Goal: Task Accomplishment & Management: Manage account settings

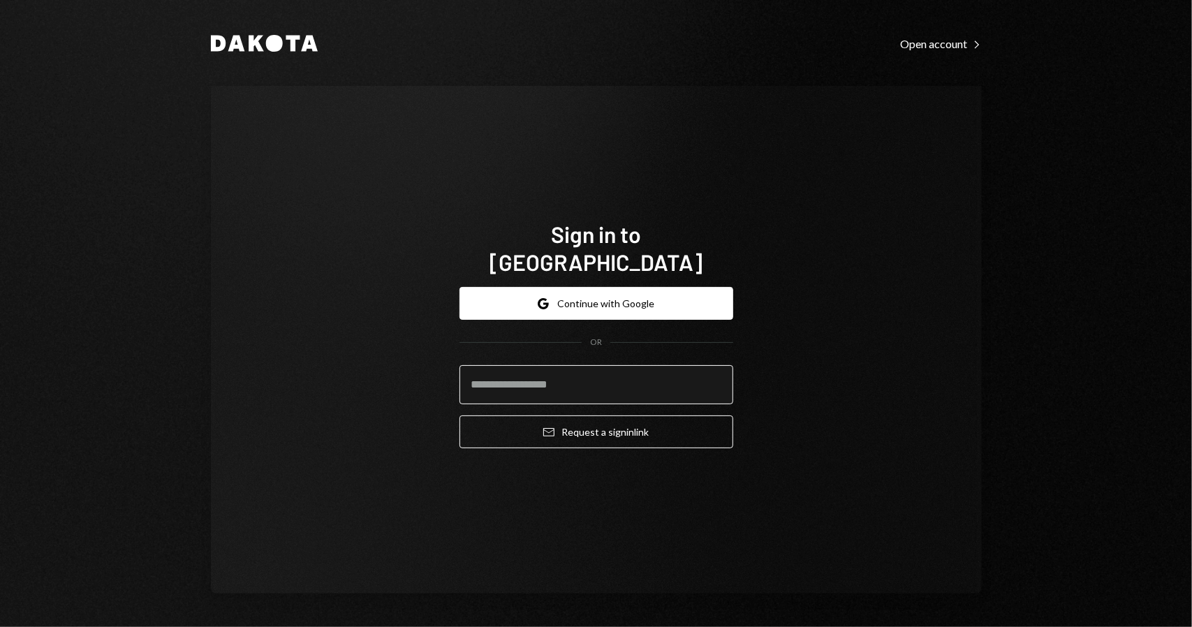
click at [547, 374] on input "email" at bounding box center [596, 384] width 274 height 39
type input "**********"
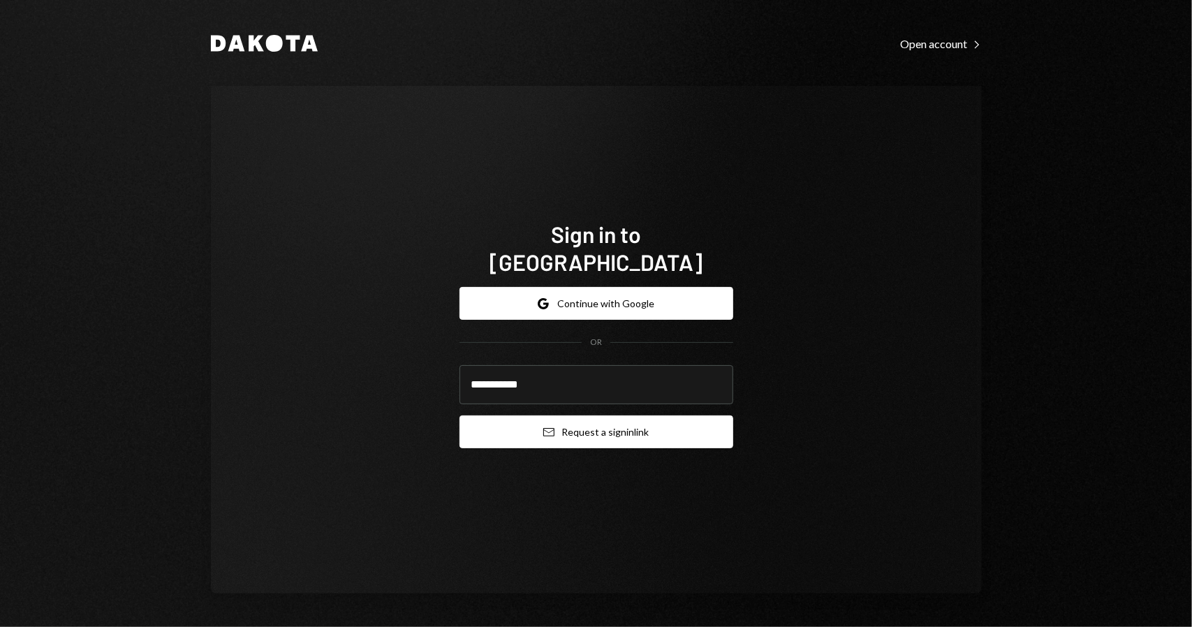
click at [603, 425] on button "Email Request a sign in link" at bounding box center [596, 431] width 274 height 33
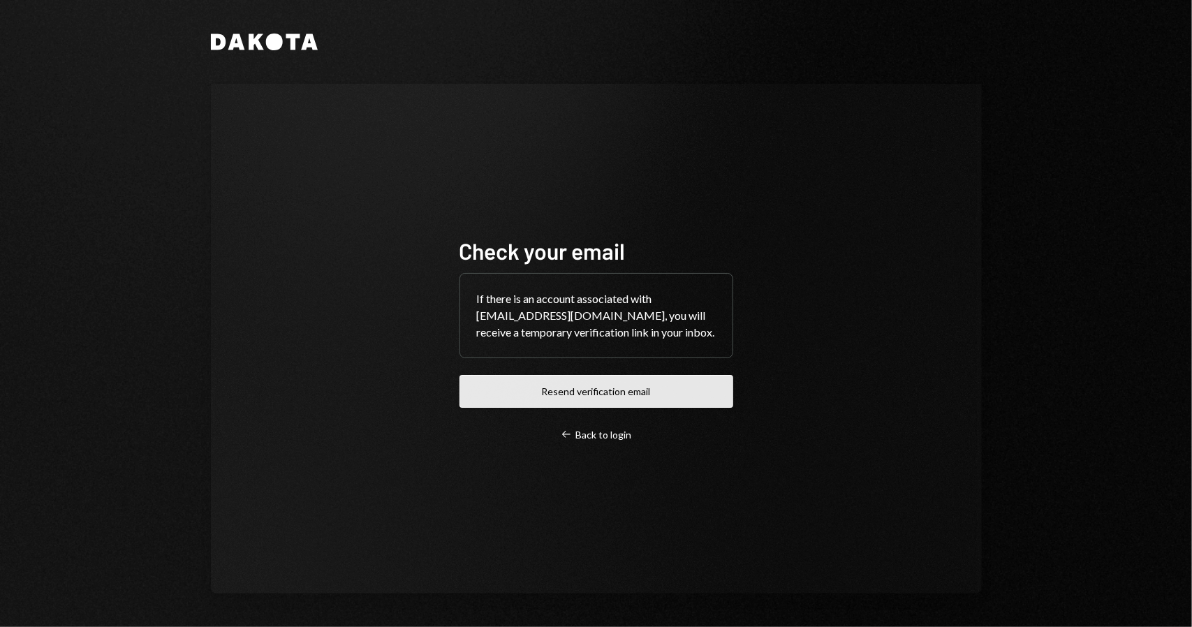
click at [614, 393] on button "Resend verification email" at bounding box center [596, 391] width 274 height 33
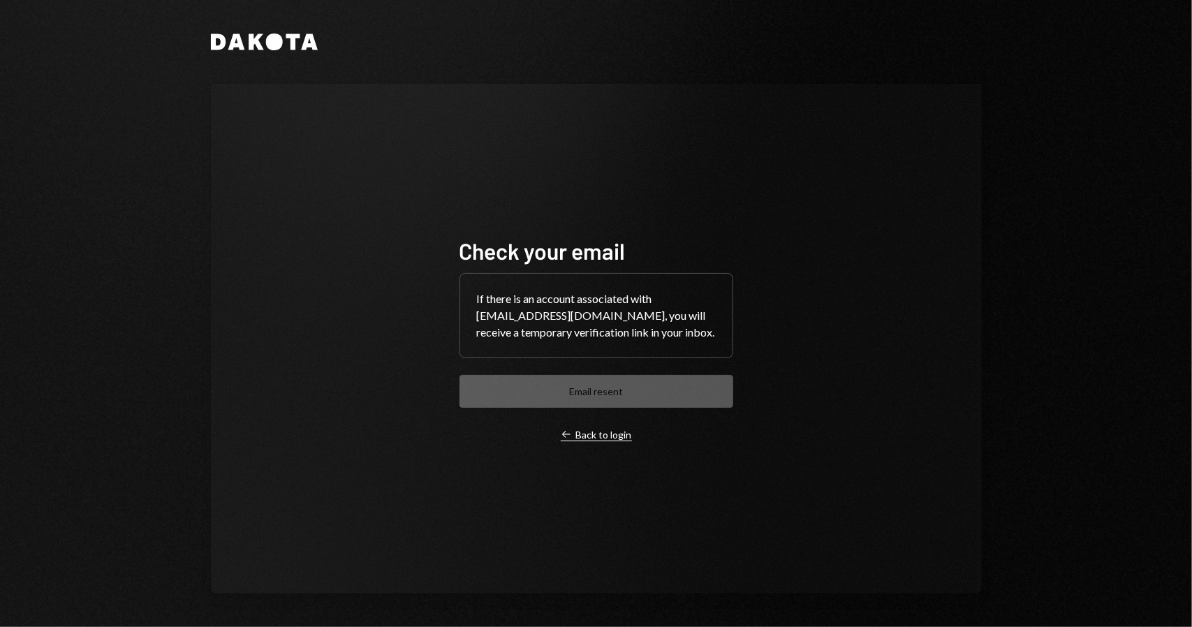
click at [607, 438] on div "Left Arrow Back to login" at bounding box center [596, 435] width 71 height 13
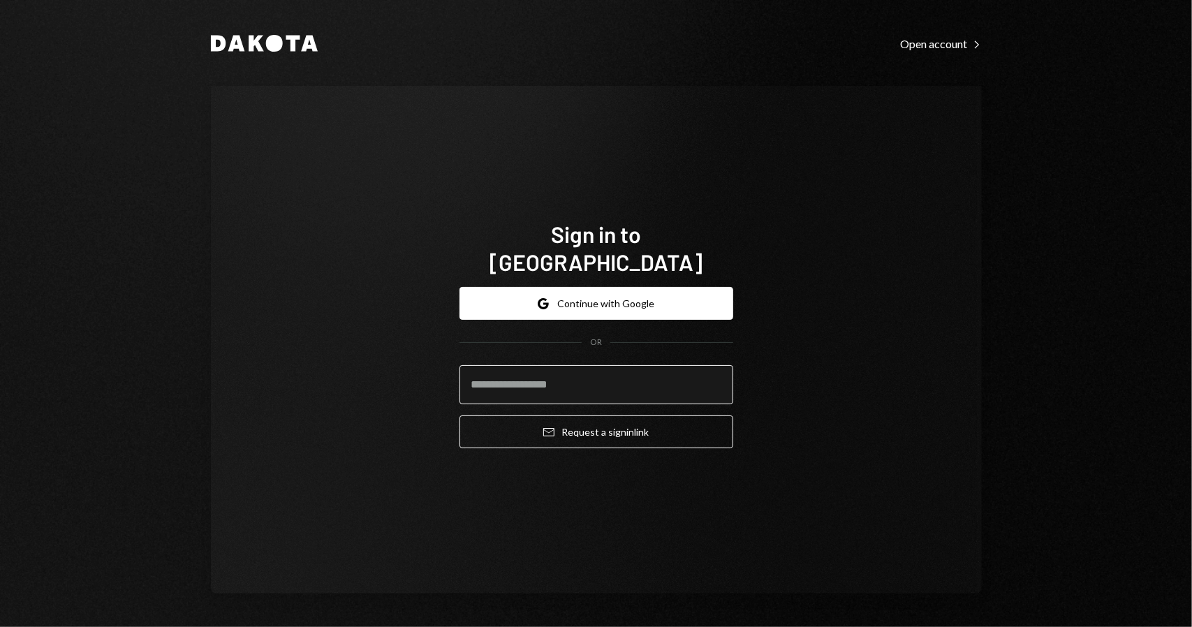
click at [577, 365] on input "email" at bounding box center [596, 384] width 274 height 39
type input "**********"
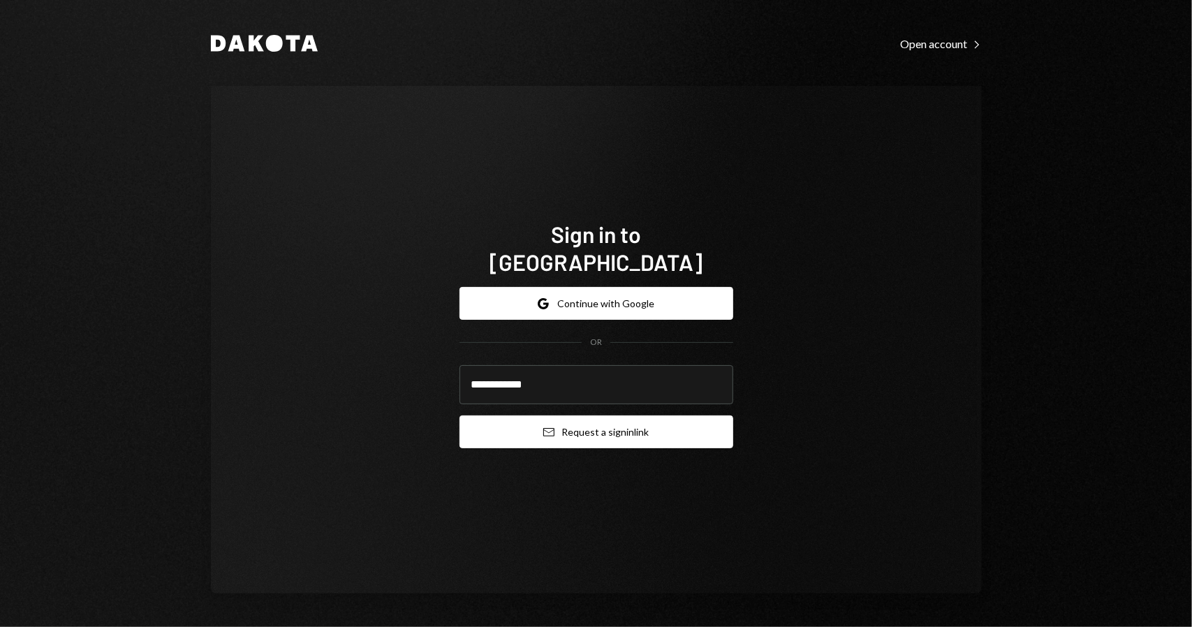
click at [606, 424] on button "Email Request a sign in link" at bounding box center [596, 431] width 274 height 33
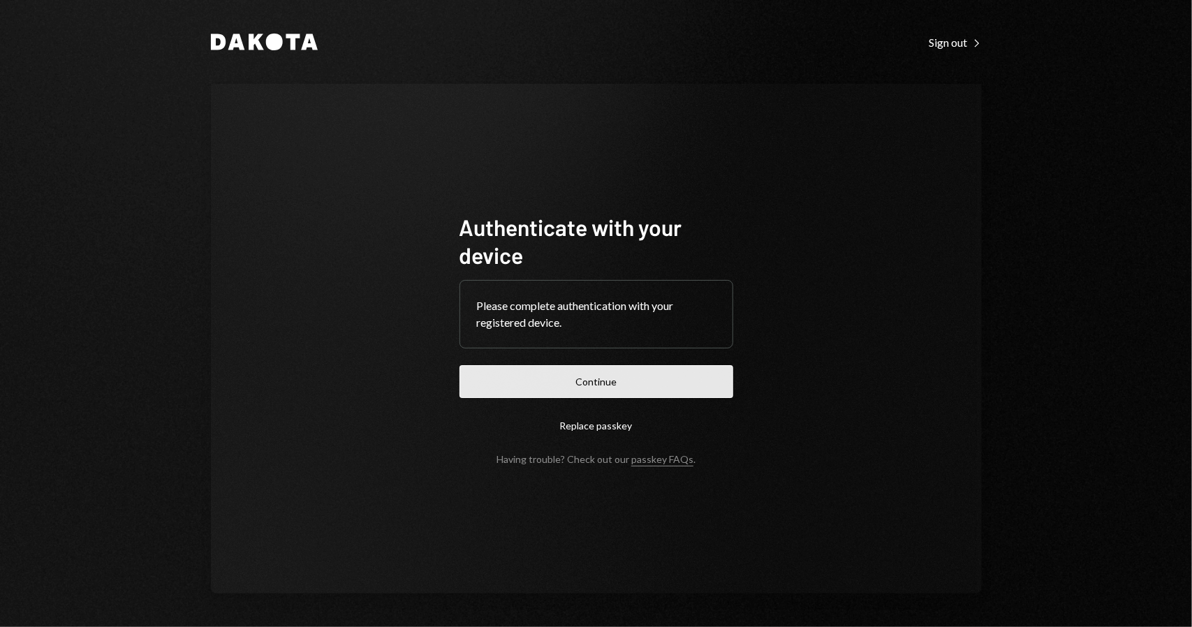
click at [560, 380] on button "Continue" at bounding box center [596, 381] width 274 height 33
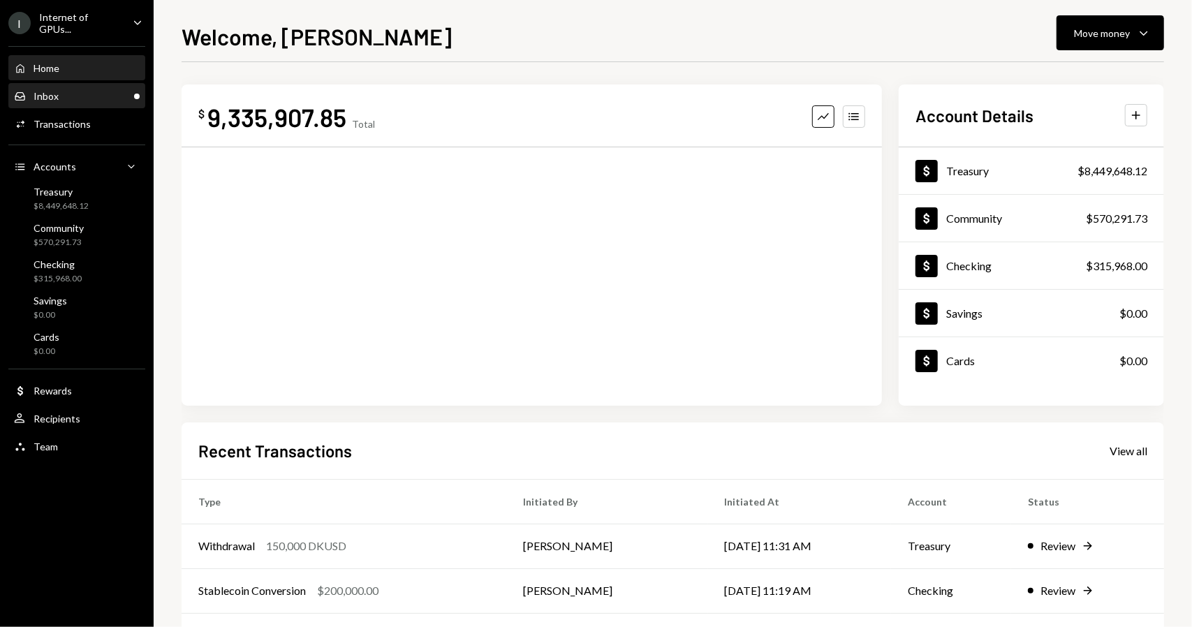
click at [75, 92] on div "Inbox Inbox" at bounding box center [77, 96] width 126 height 13
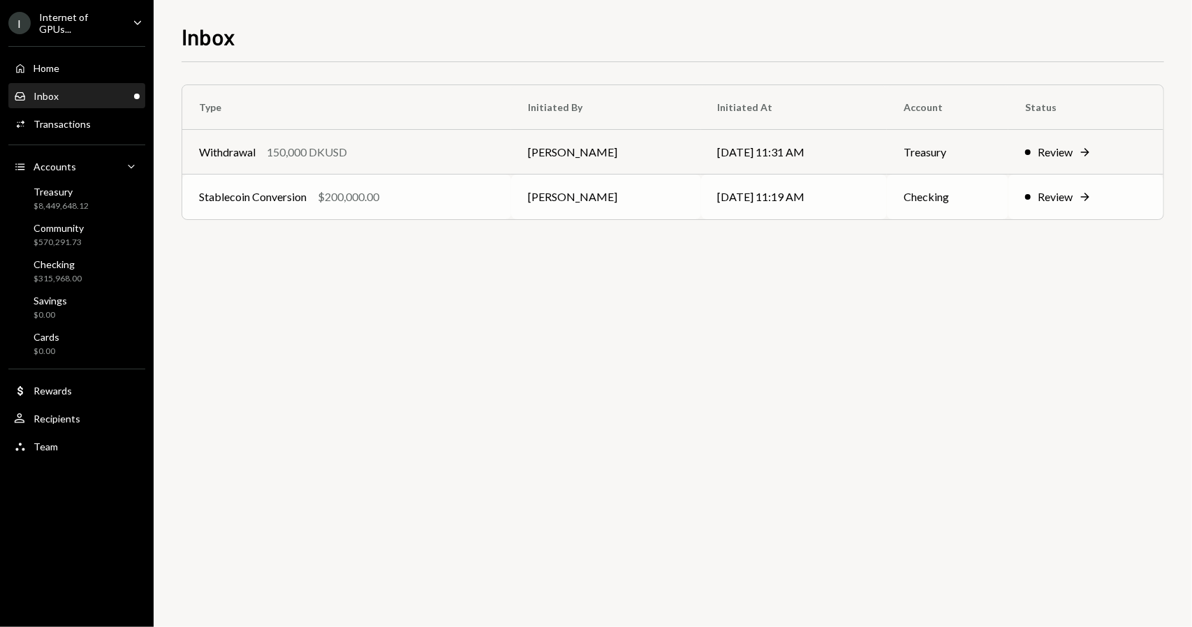
click at [367, 197] on div "$200,000.00" at bounding box center [348, 197] width 61 height 17
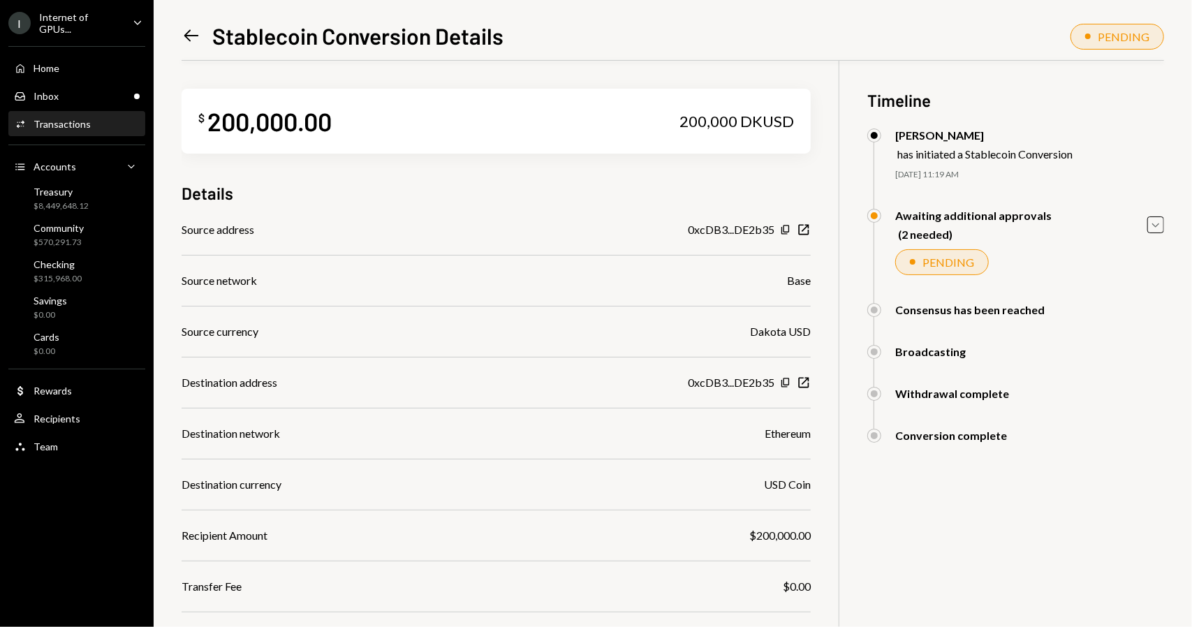
scroll to position [140, 0]
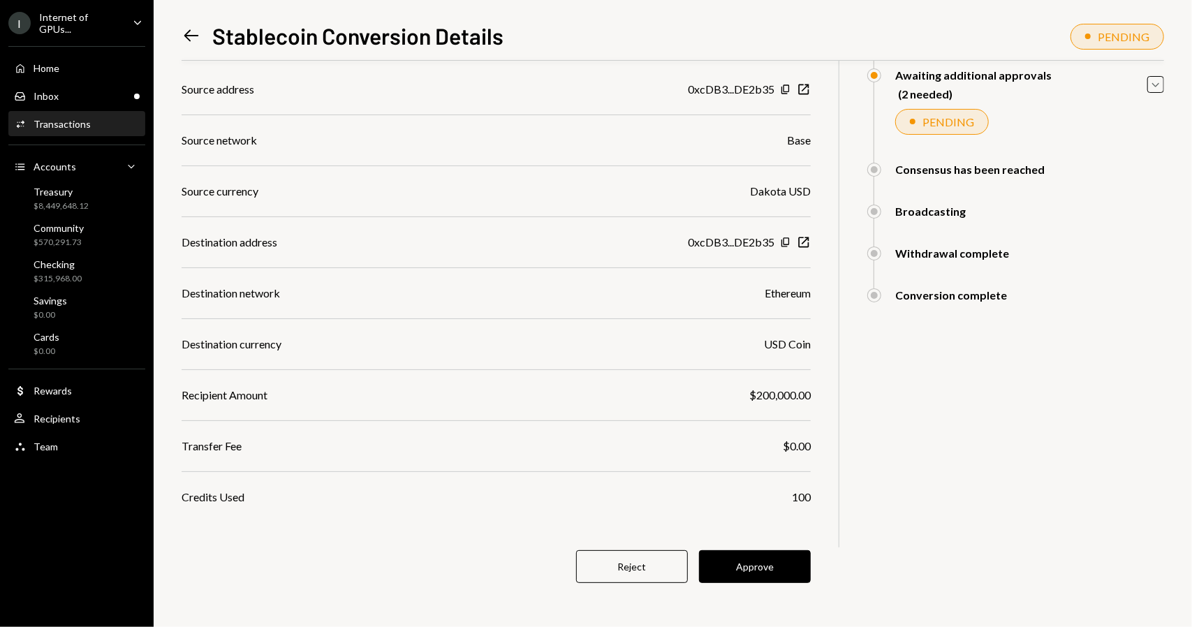
click at [775, 559] on button "Approve" at bounding box center [755, 566] width 112 height 33
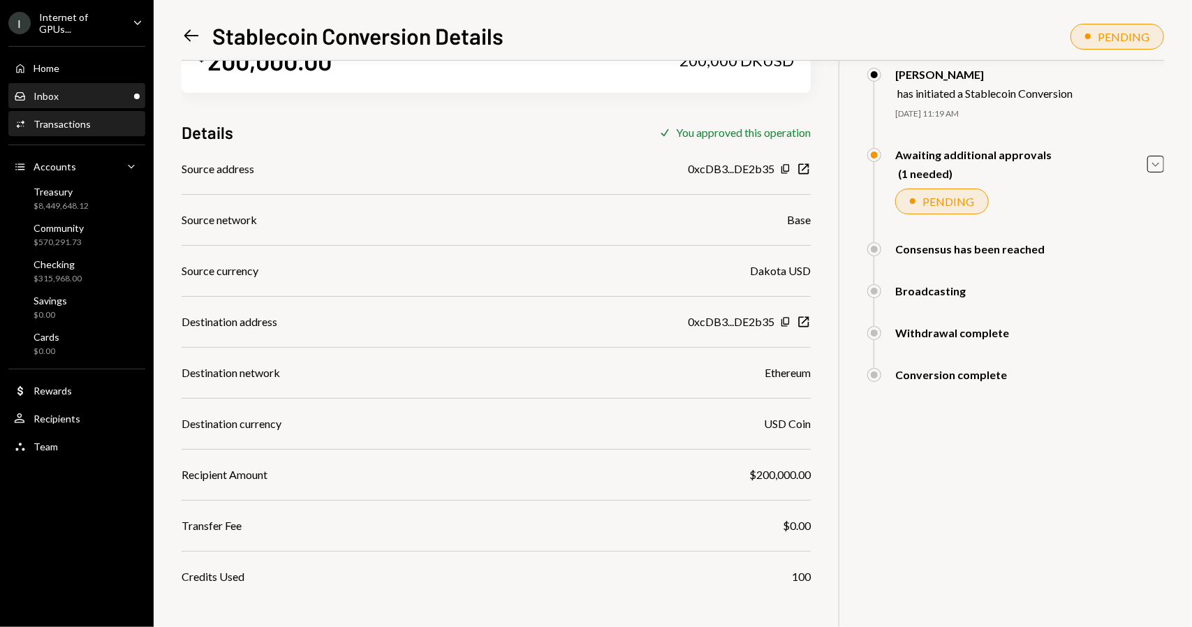
click at [92, 94] on div "Inbox Inbox" at bounding box center [77, 96] width 126 height 13
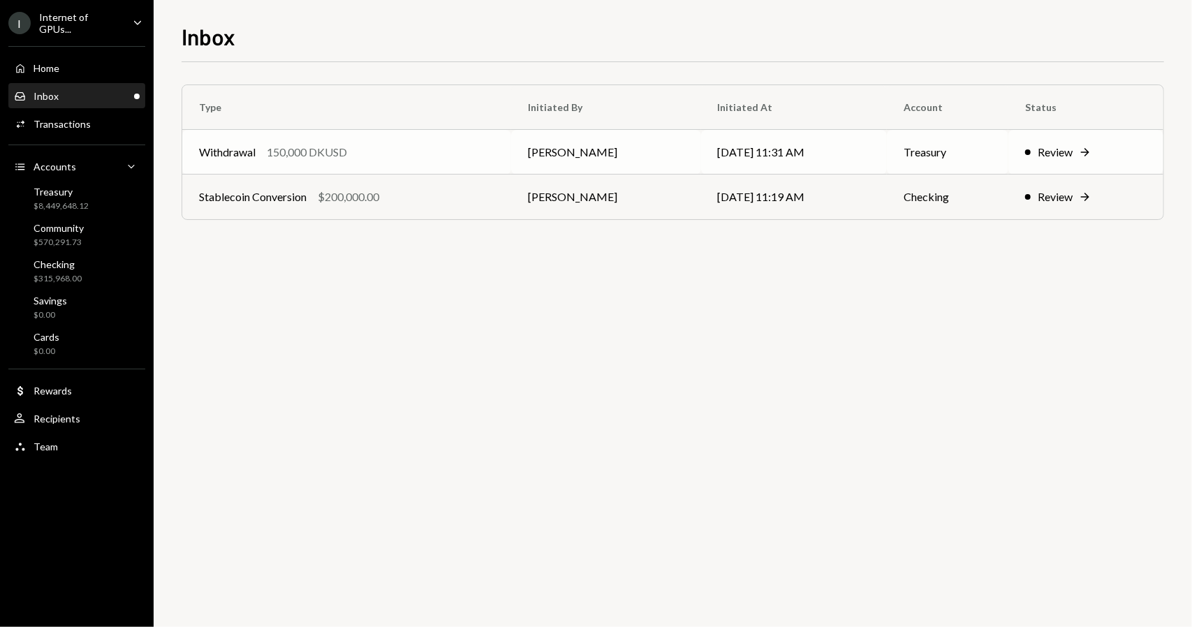
click at [603, 161] on td "[PERSON_NAME]" at bounding box center [605, 152] width 189 height 45
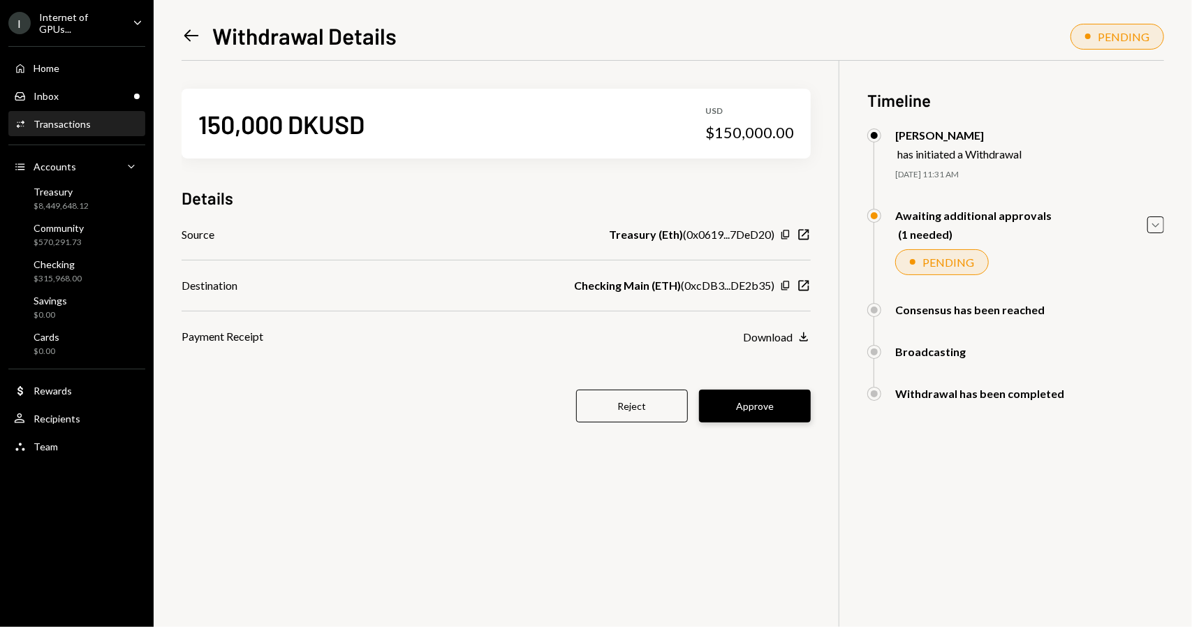
click at [758, 409] on button "Approve" at bounding box center [755, 406] width 112 height 33
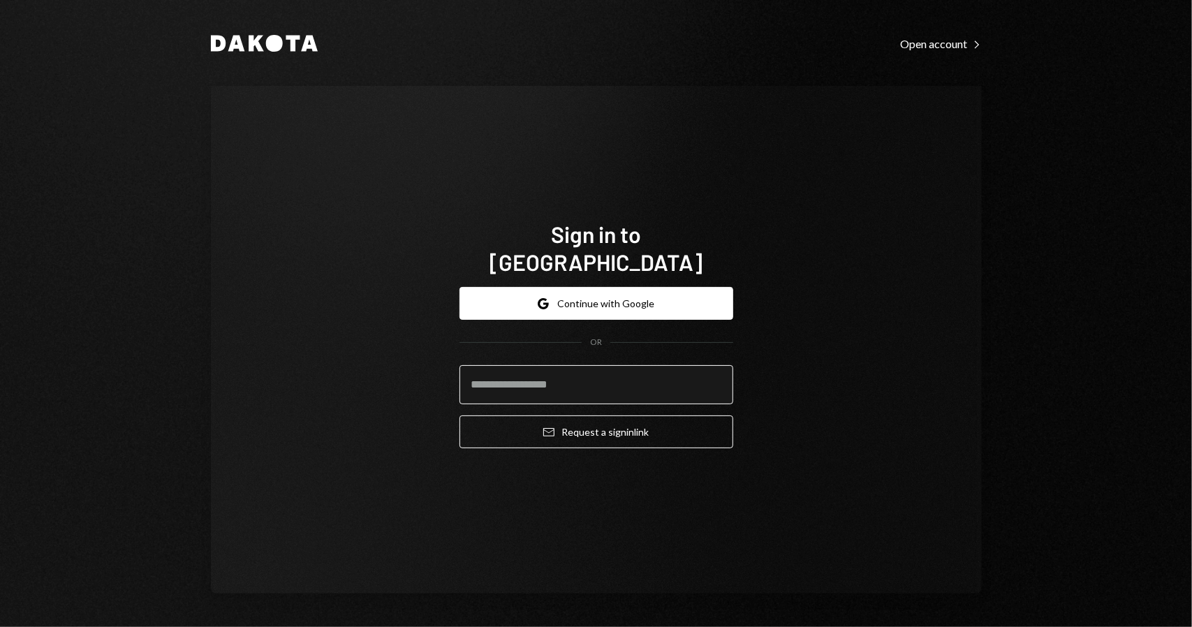
drag, startPoint x: 612, startPoint y: 367, endPoint x: 610, endPoint y: 376, distance: 9.3
click at [612, 367] on input "email" at bounding box center [596, 384] width 274 height 39
type input "**********"
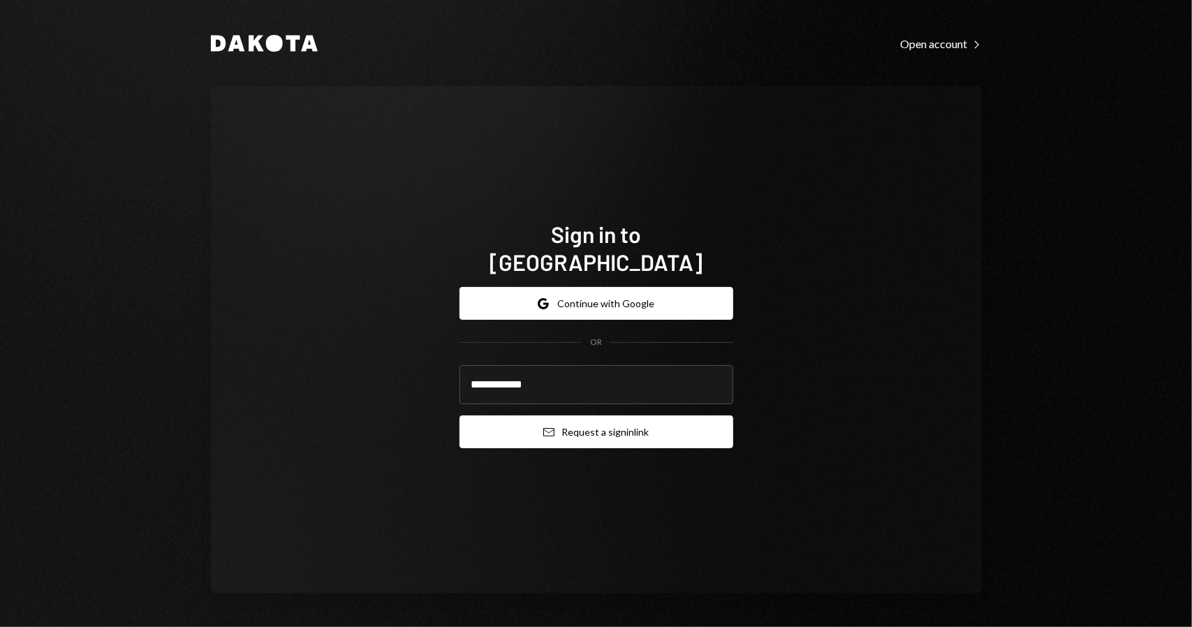
click at [600, 418] on button "Email Request a sign in link" at bounding box center [596, 431] width 274 height 33
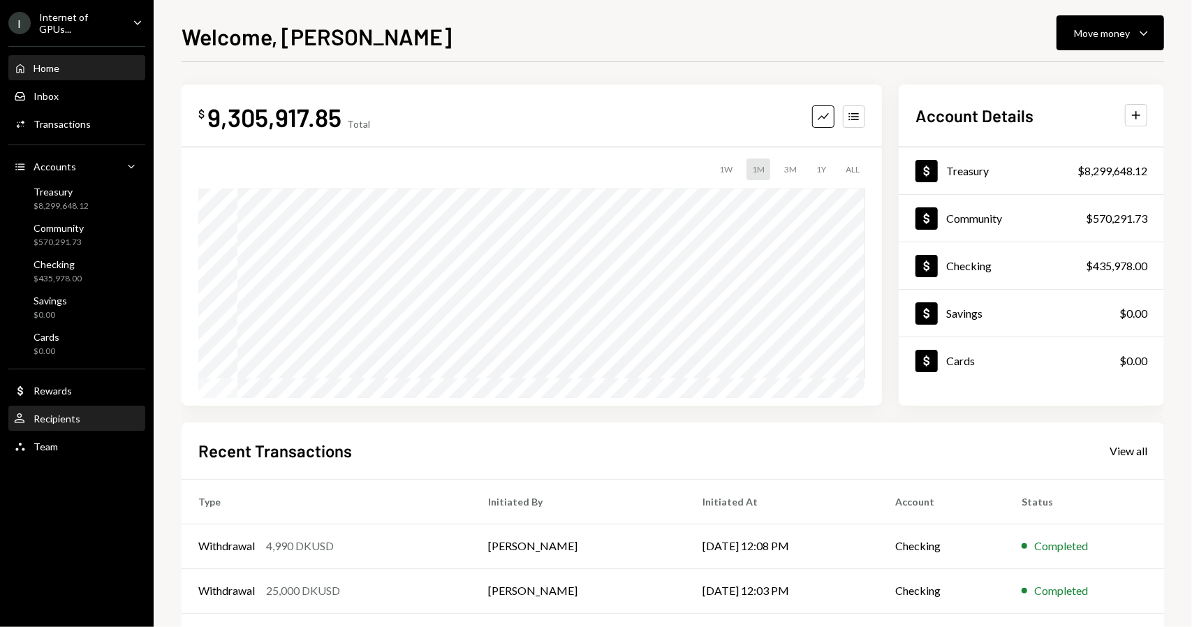
click at [77, 420] on div "Recipients" at bounding box center [57, 419] width 47 height 12
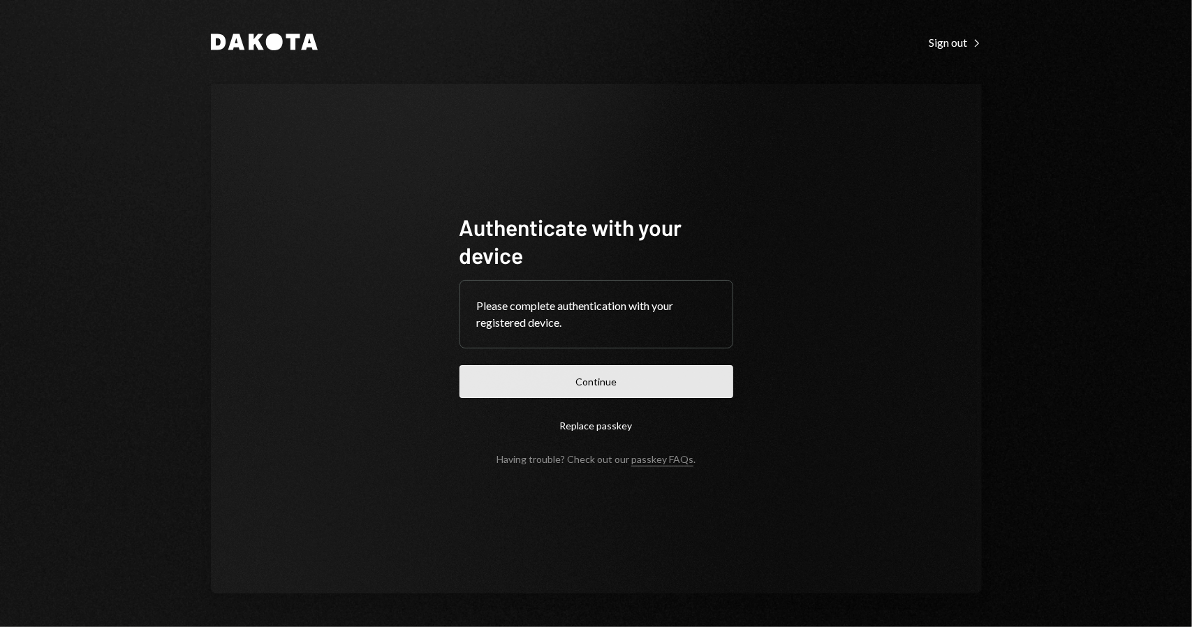
click at [530, 372] on button "Continue" at bounding box center [596, 381] width 274 height 33
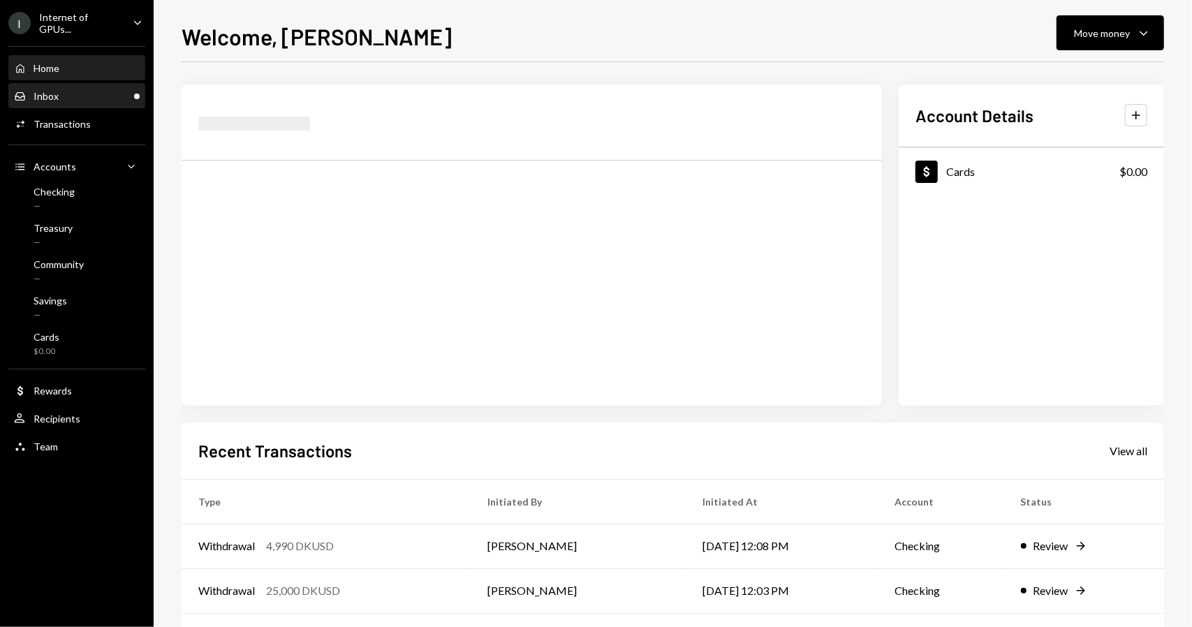
click at [96, 95] on div "Inbox Inbox" at bounding box center [77, 96] width 126 height 13
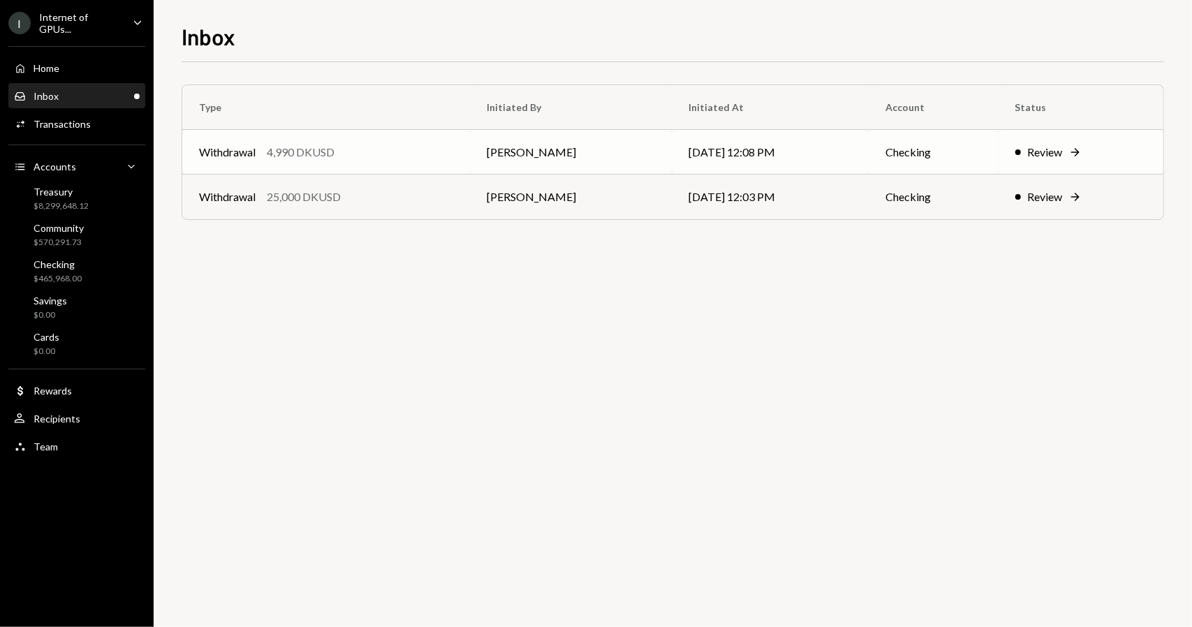
click at [746, 154] on td "[DATE] 12:08 PM" at bounding box center [770, 152] width 197 height 45
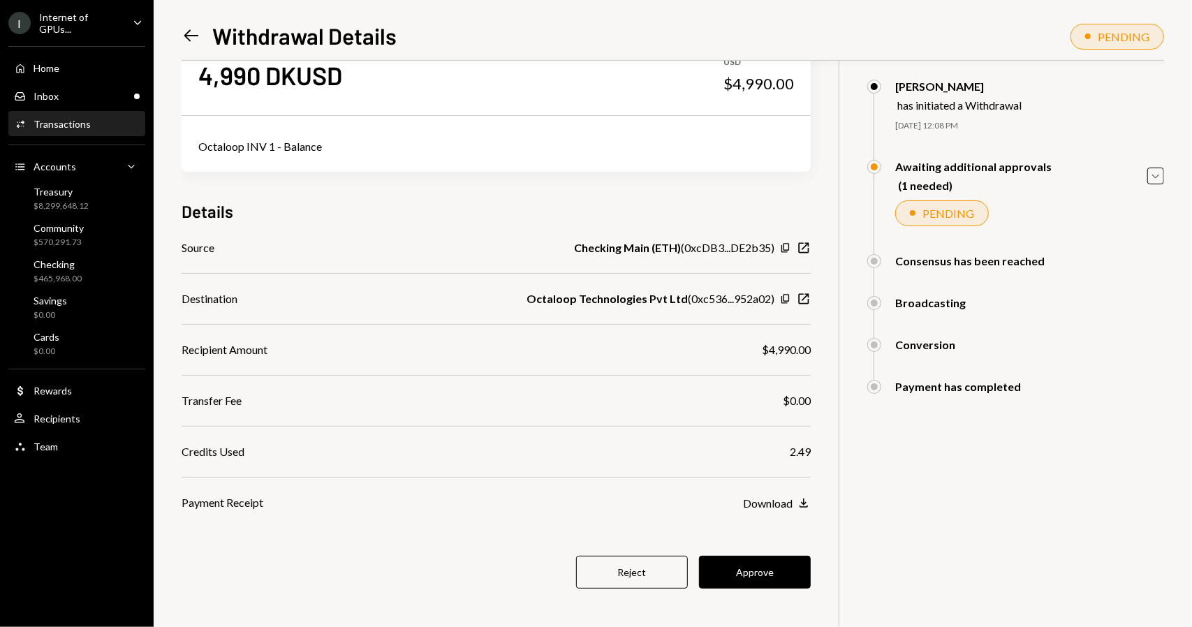
scroll to position [61, 0]
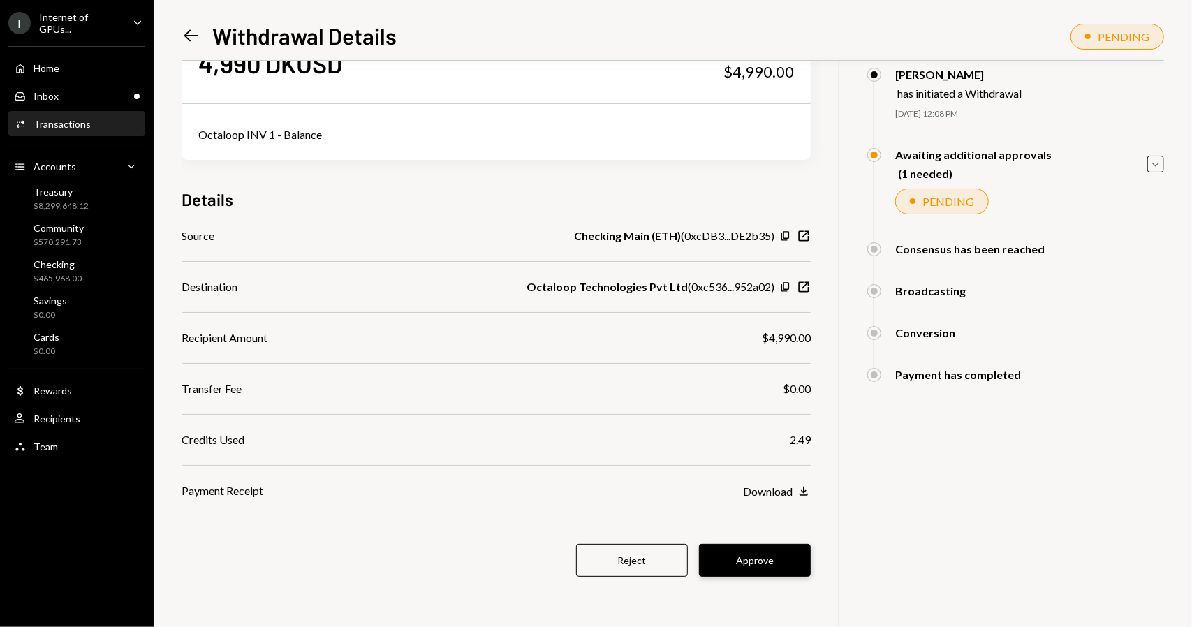
click at [781, 555] on button "Approve" at bounding box center [755, 560] width 112 height 33
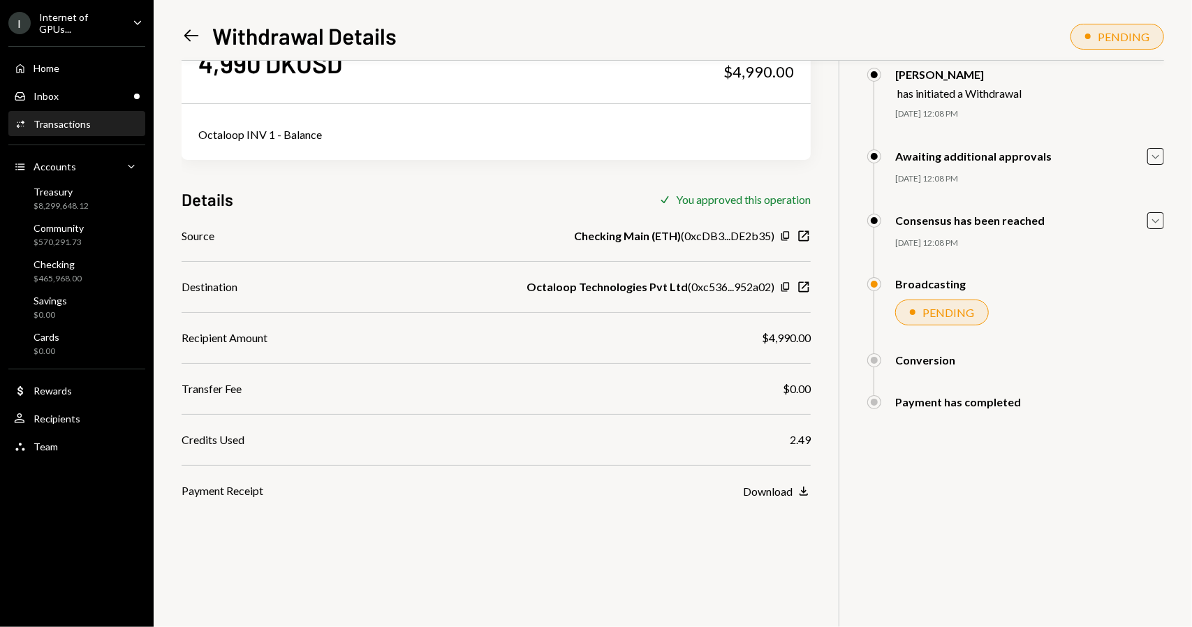
click at [82, 79] on div "Home Home Inbox Inbox Activities Transactions Accounts Accounts Caret Down Trea…" at bounding box center [77, 250] width 154 height 424
click at [82, 96] on div "Inbox Inbox" at bounding box center [77, 96] width 126 height 13
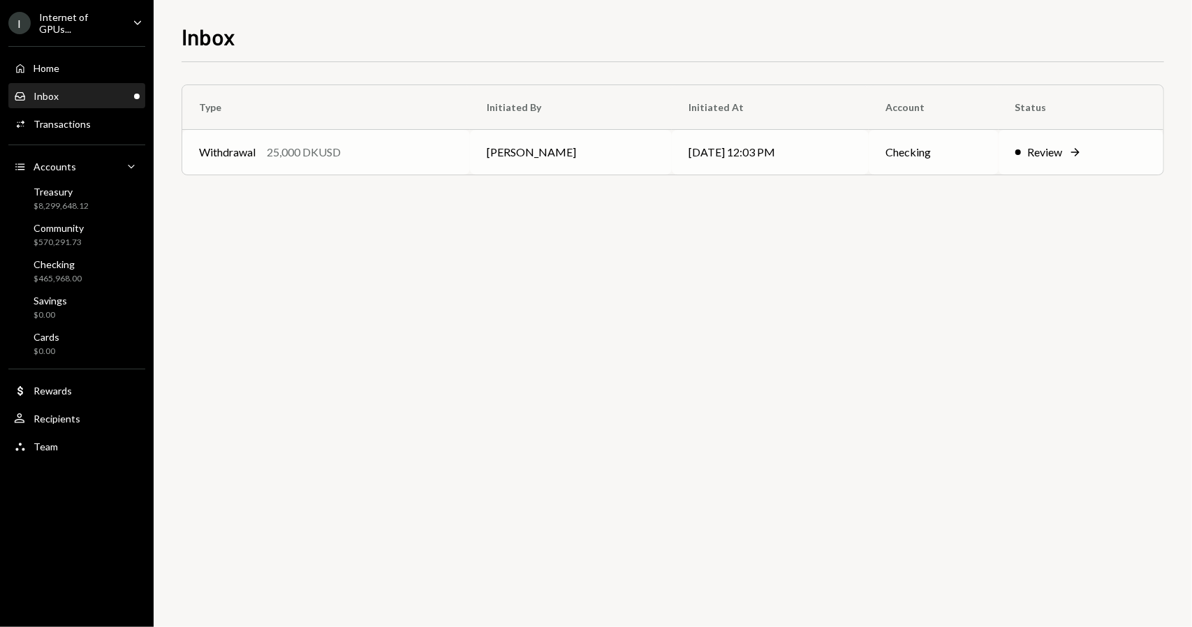
click at [552, 165] on td "[PERSON_NAME]" at bounding box center [571, 152] width 202 height 45
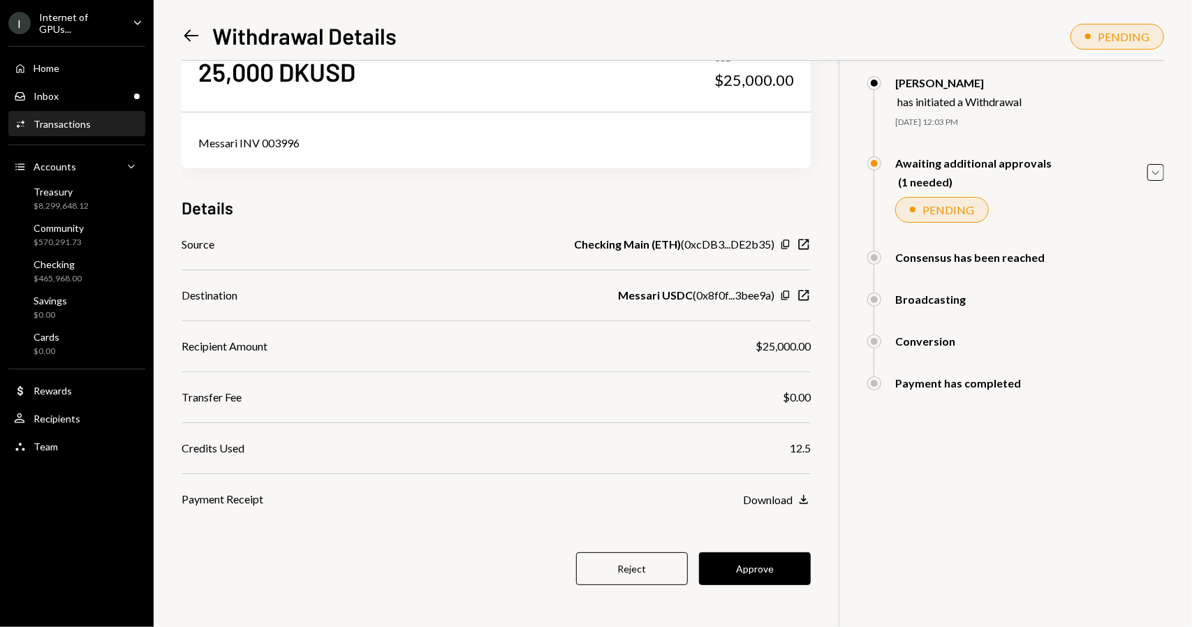
scroll to position [61, 0]
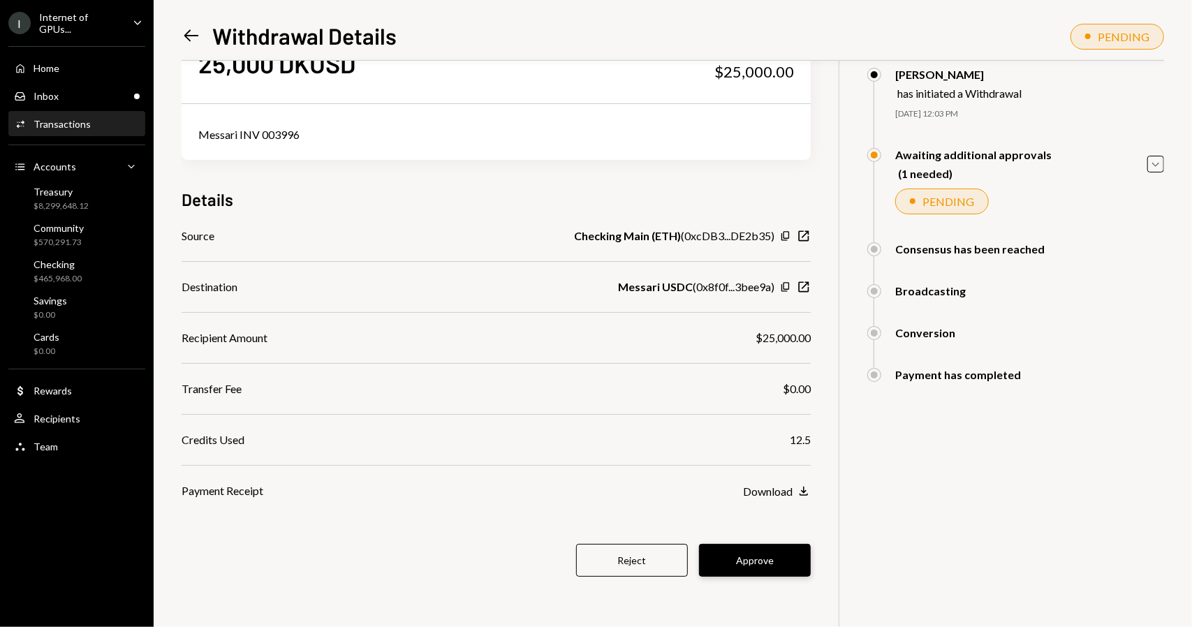
click at [765, 552] on button "Approve" at bounding box center [755, 560] width 112 height 33
